Goal: Navigation & Orientation: Go to known website

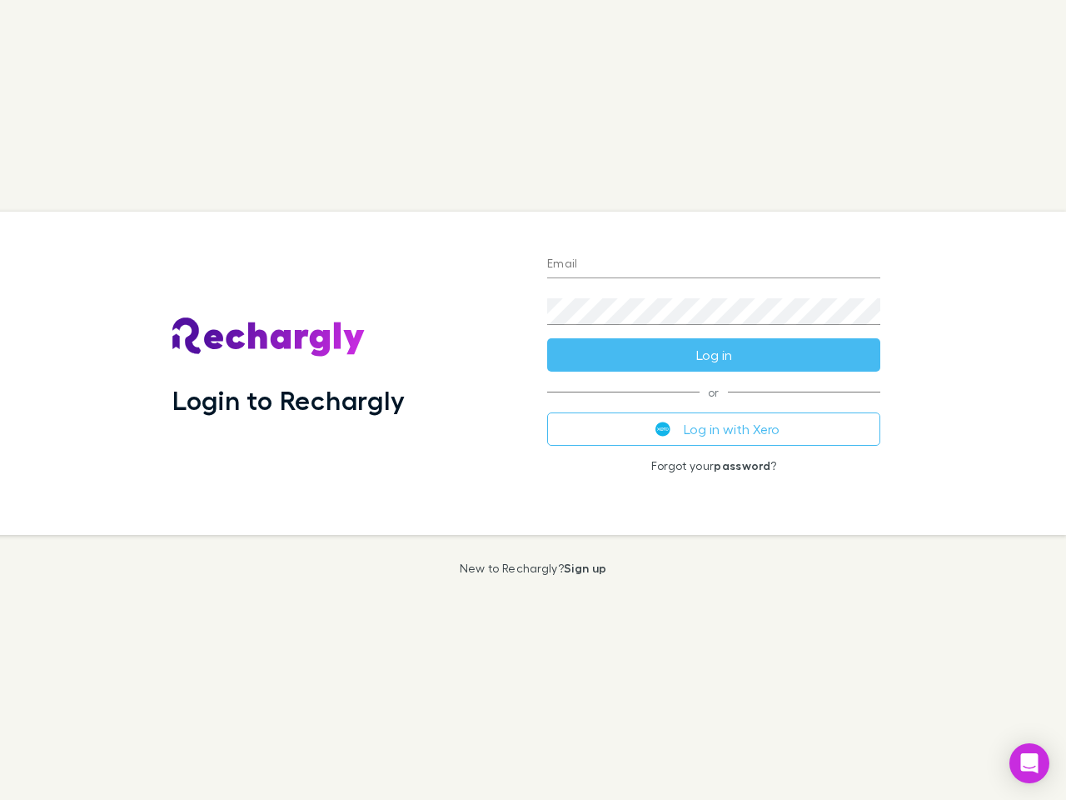
click at [533, 400] on div "Login to Rechargly" at bounding box center [346, 373] width 375 height 323
click at [714, 265] on input "Email" at bounding box center [713, 265] width 333 height 27
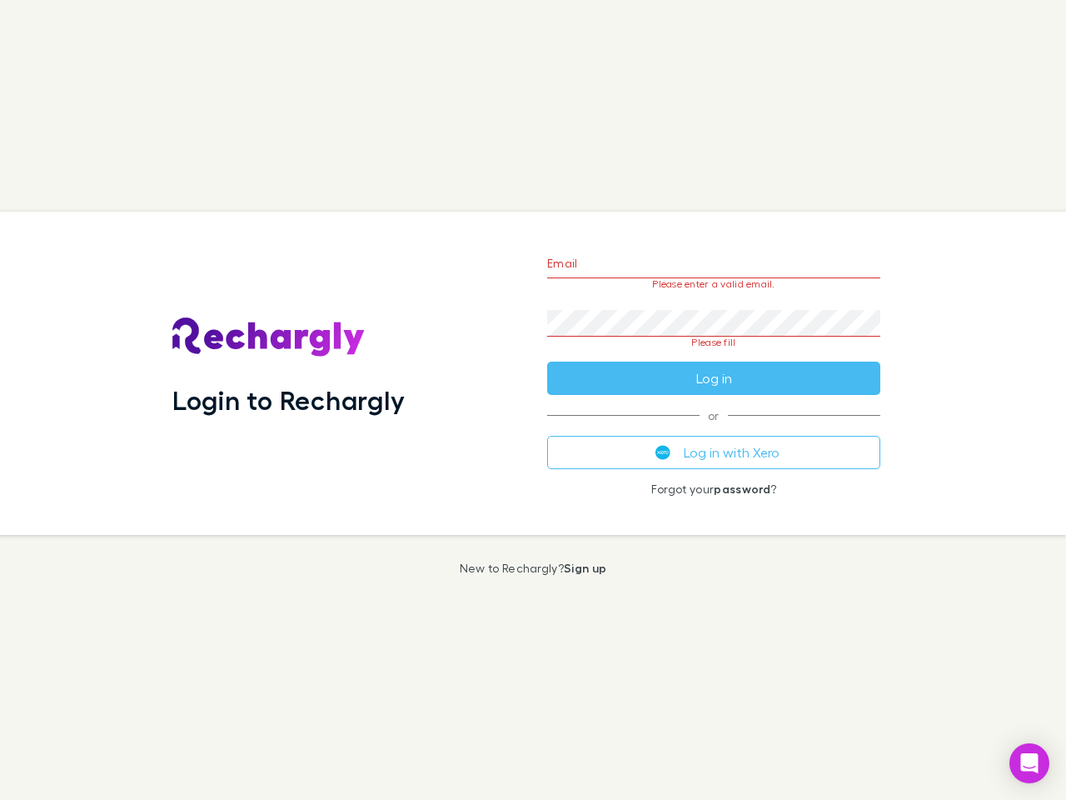
click at [714, 355] on form "Email Please enter a valid email. Password Please fill Log in" at bounding box center [713, 316] width 333 height 157
click at [714, 429] on div "Email Please enter a valid email. Password Please fill Log in or Log in with Xe…" at bounding box center [714, 373] width 360 height 323
click at [1029, 763] on icon "Open Intercom Messenger" at bounding box center [1029, 763] width 17 height 20
